Goal: Download file/media

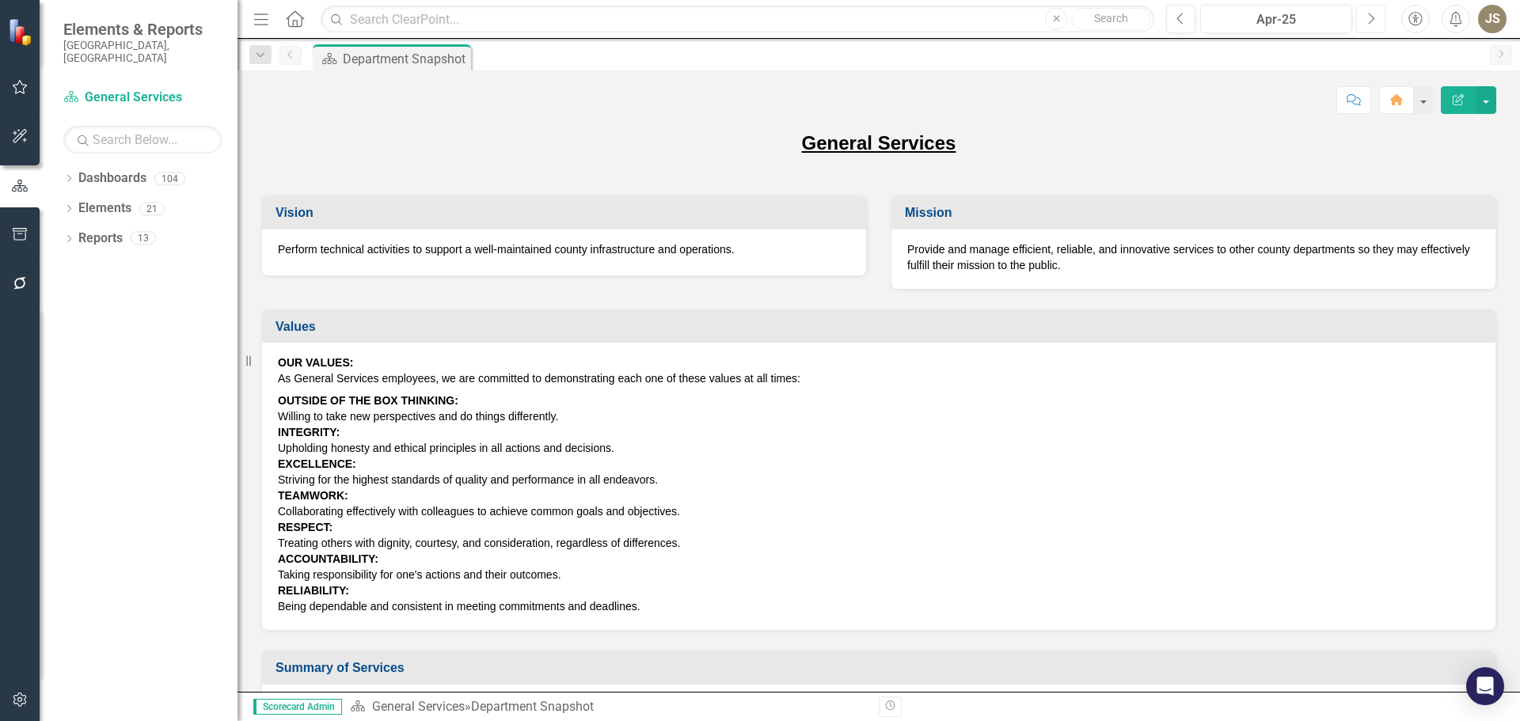
click at [1365, 18] on button "Next" at bounding box center [1370, 19] width 29 height 28
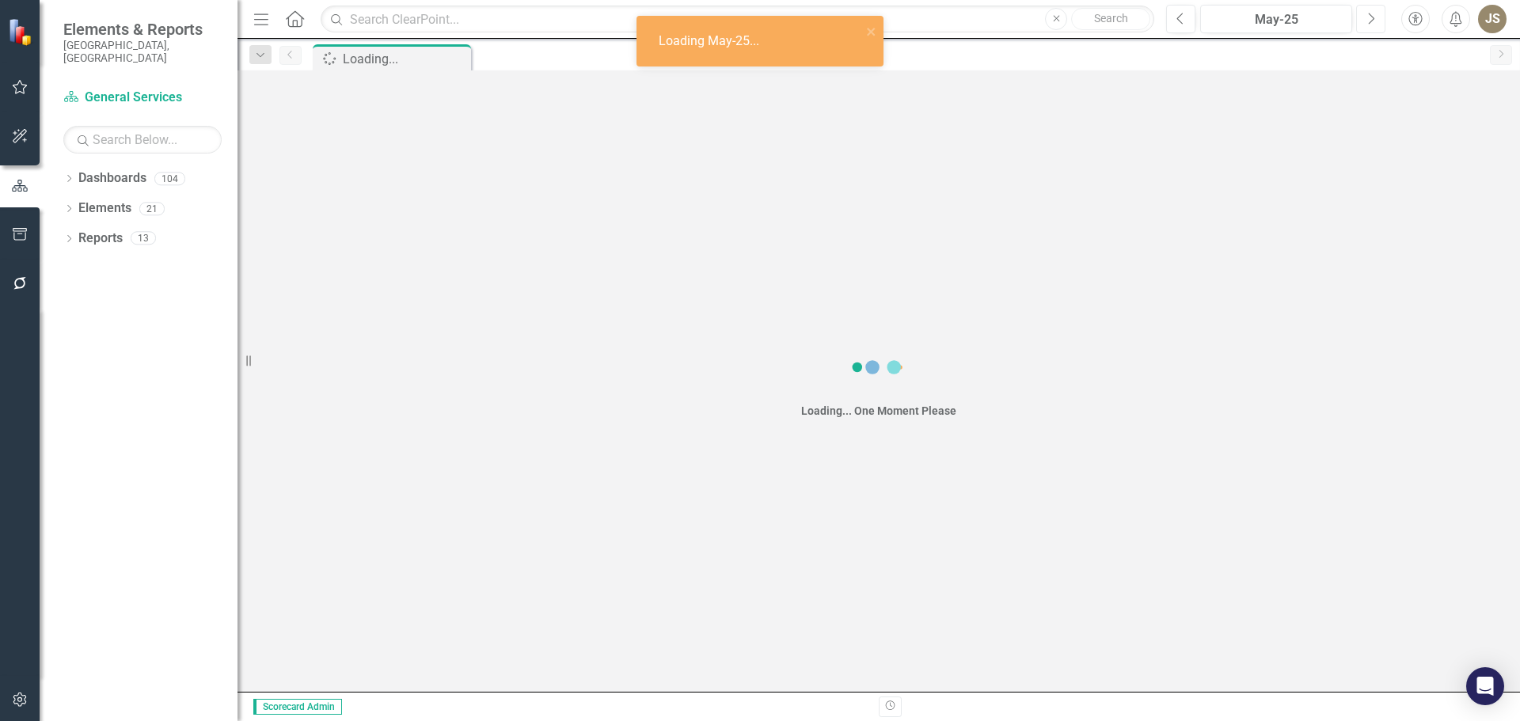
click at [1365, 18] on button "Next" at bounding box center [1370, 19] width 29 height 28
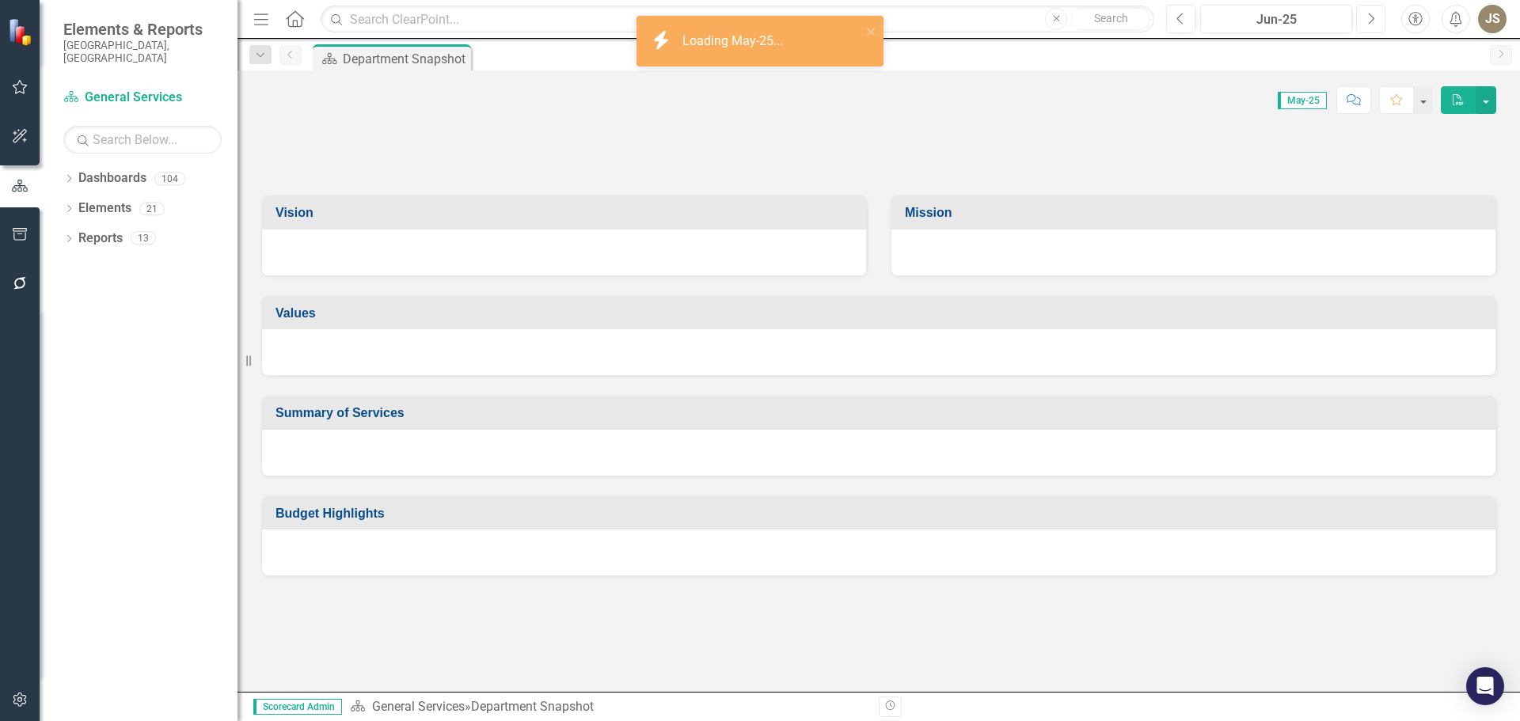
click at [1365, 18] on button "Next" at bounding box center [1370, 19] width 29 height 28
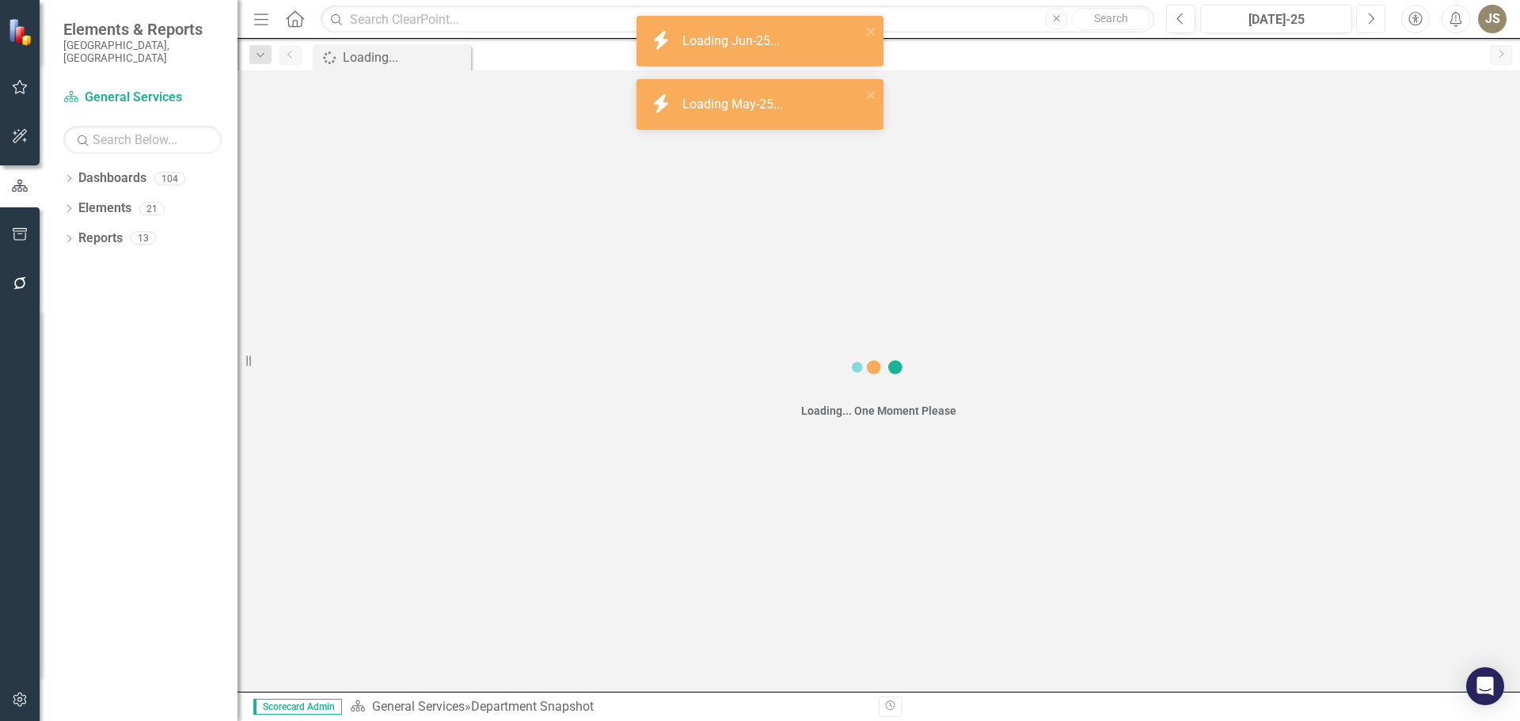
click at [1366, 17] on icon "Next" at bounding box center [1370, 19] width 9 height 14
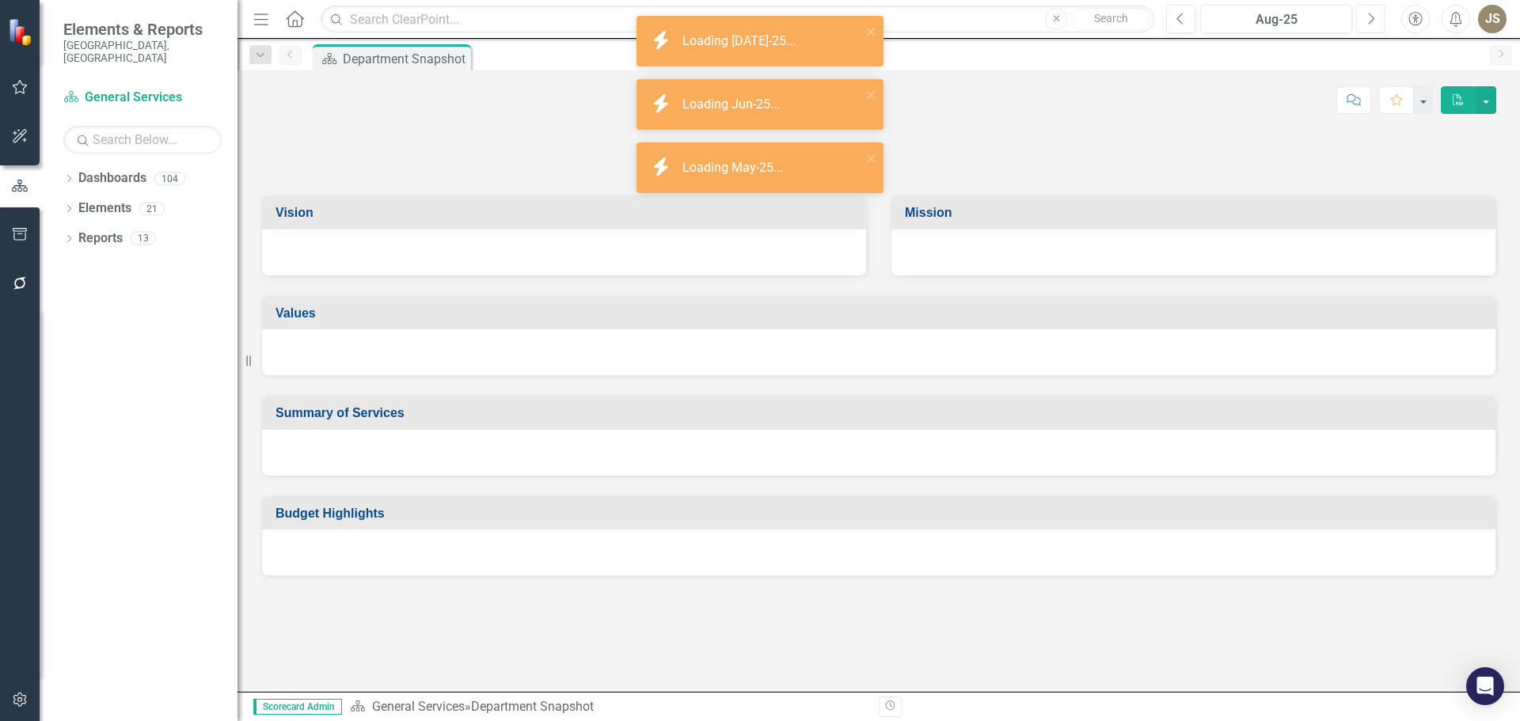
click at [1366, 17] on icon "Next" at bounding box center [1370, 19] width 9 height 14
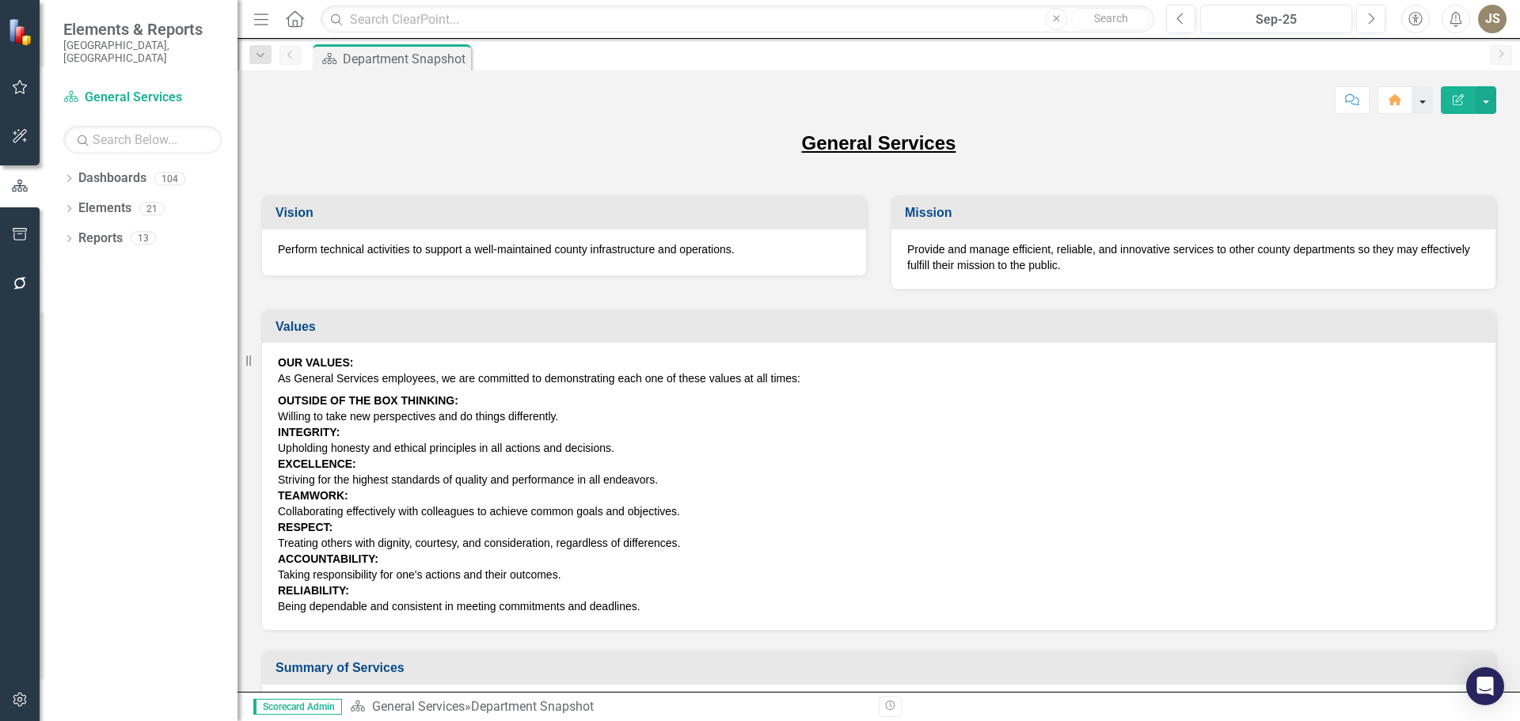
click at [1416, 96] on button "button" at bounding box center [1422, 100] width 21 height 28
click at [1486, 103] on button "button" at bounding box center [1485, 100] width 21 height 28
click at [1422, 224] on link "PDF Export to PDF" at bounding box center [1431, 221] width 128 height 29
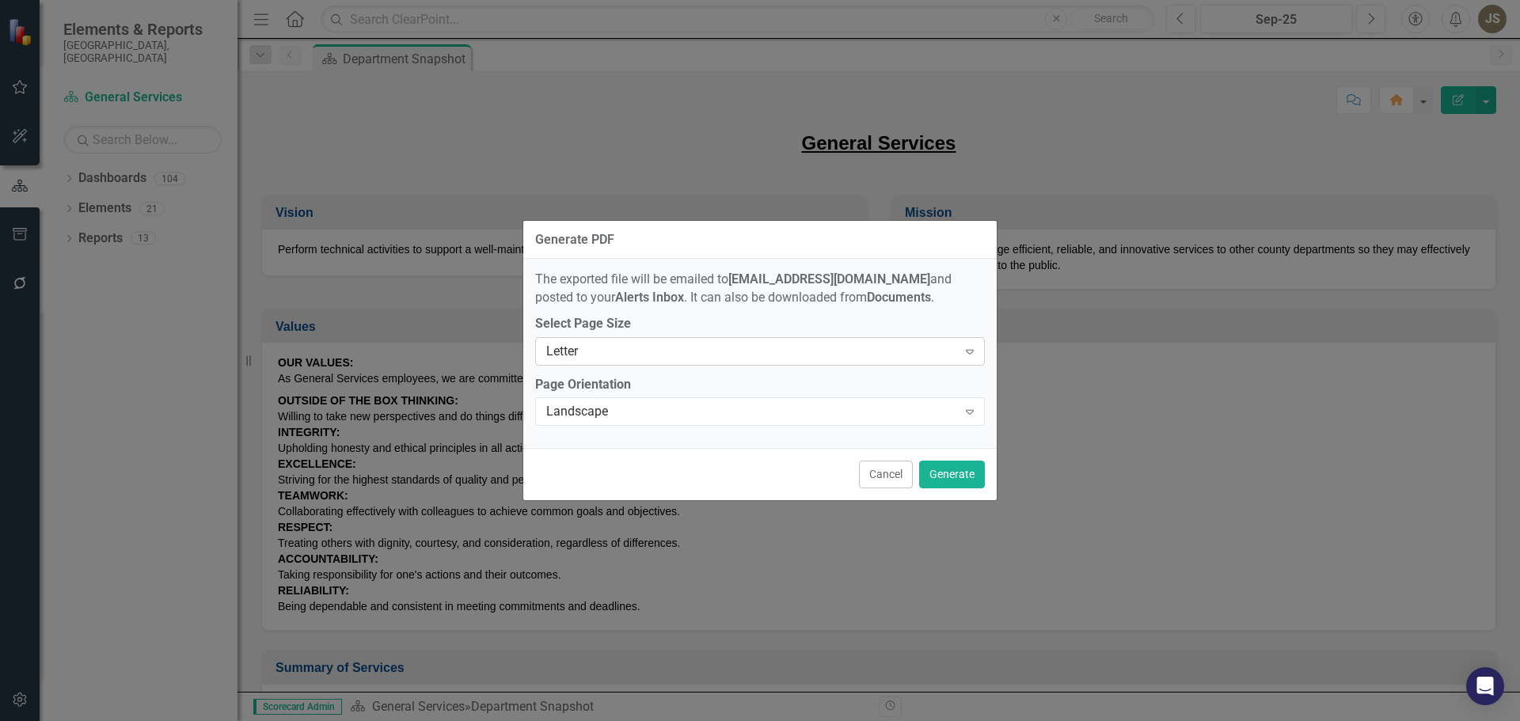
click at [955, 346] on div "Letter" at bounding box center [751, 351] width 411 height 18
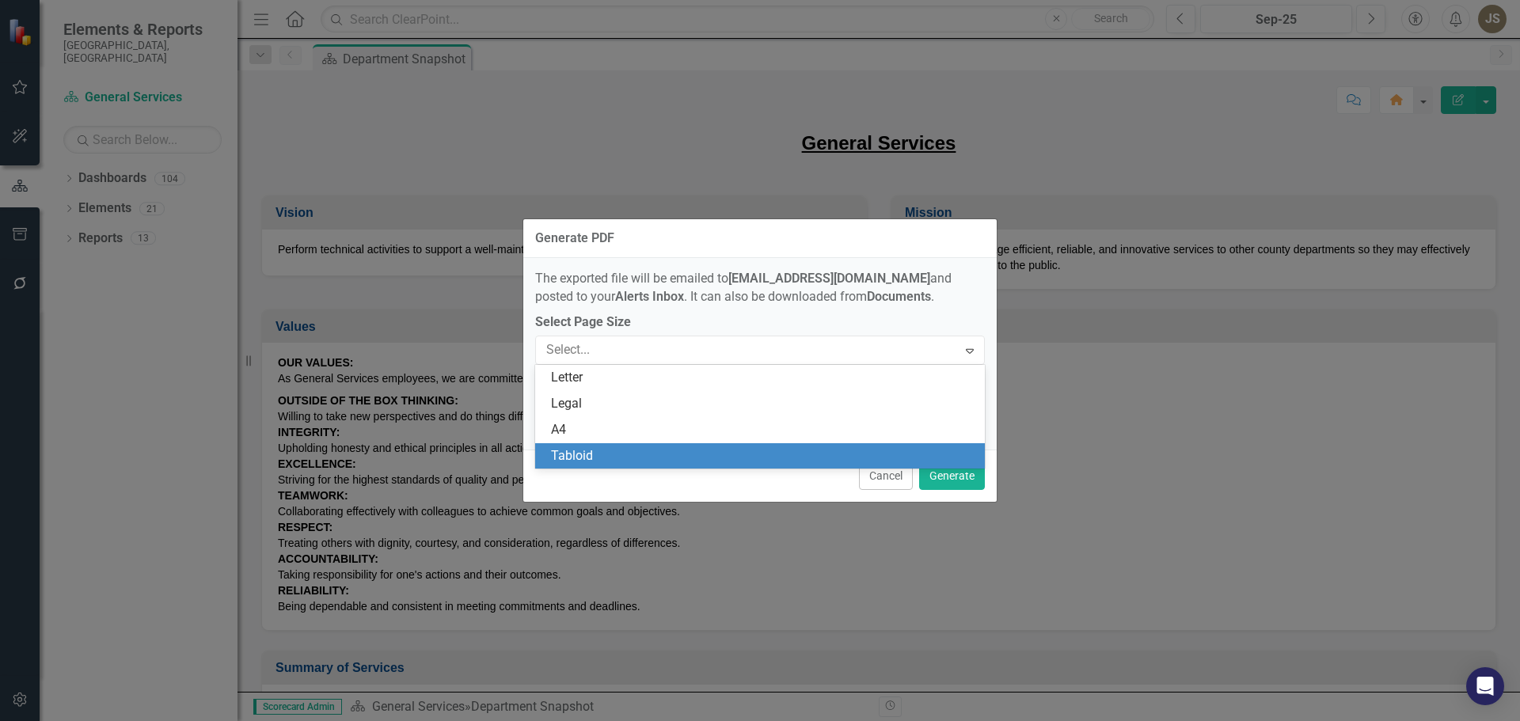
click at [601, 449] on div "Tabloid" at bounding box center [763, 456] width 424 height 18
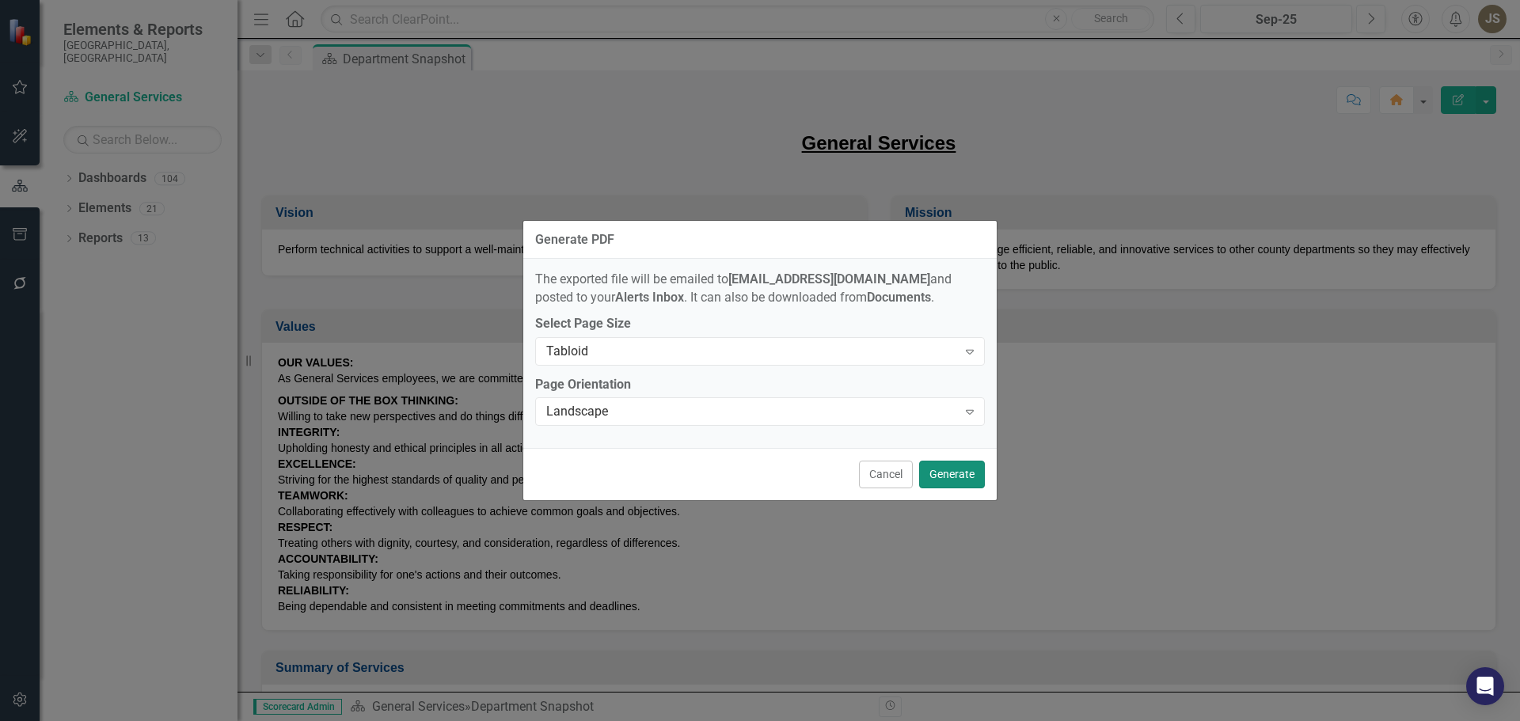
click at [947, 474] on button "Generate" at bounding box center [952, 475] width 66 height 28
